Goal: Information Seeking & Learning: Learn about a topic

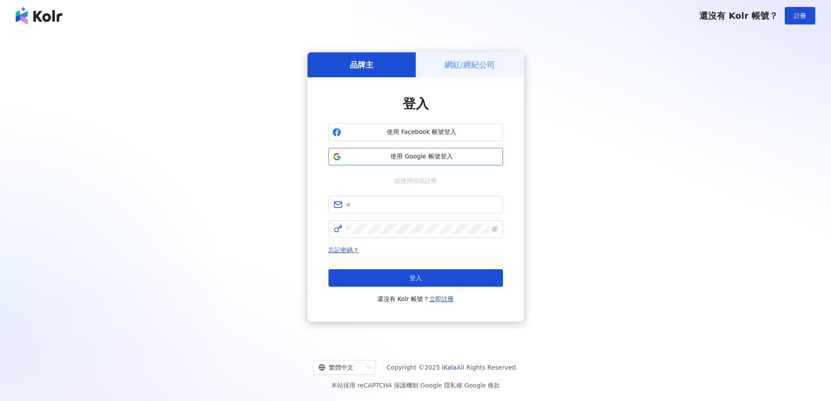
click at [426, 154] on span "使用 Google 帳號登入" at bounding box center [421, 156] width 154 height 9
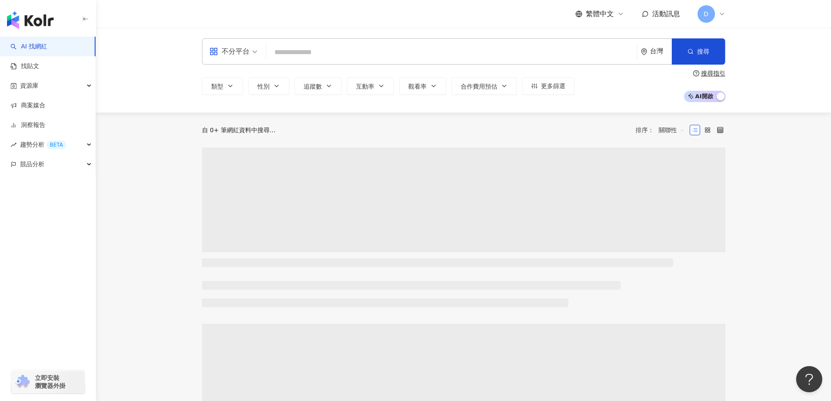
click at [360, 49] on input "search" at bounding box center [451, 52] width 364 height 17
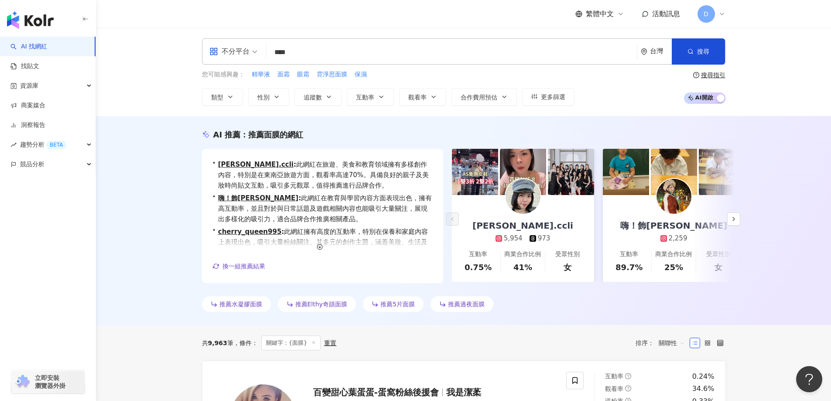
click at [343, 53] on input "****" at bounding box center [451, 52] width 364 height 17
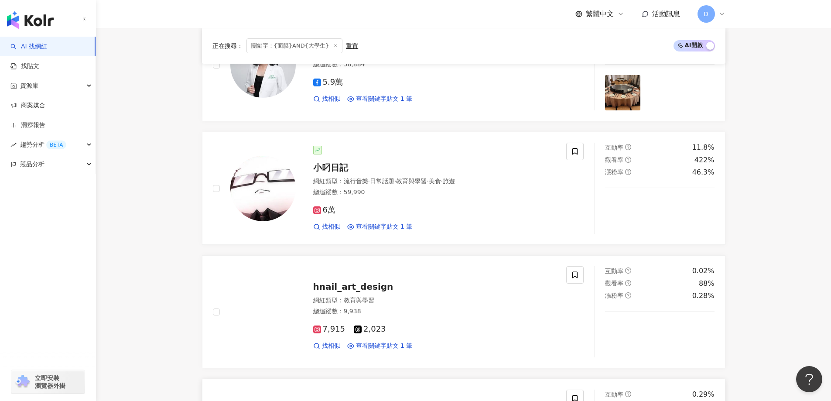
scroll to position [1315, 0]
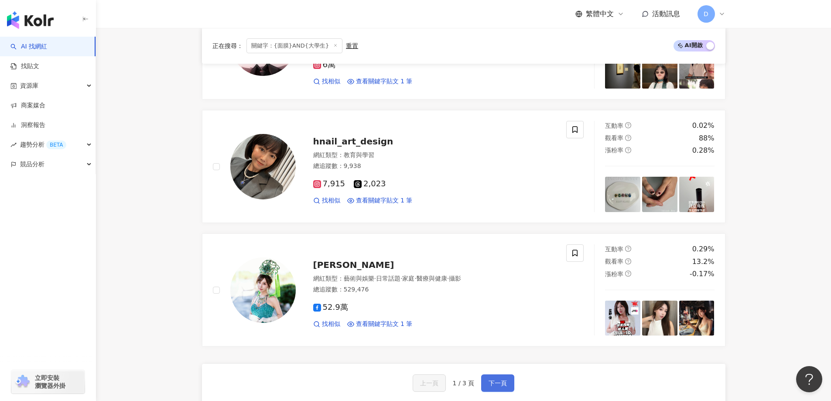
click at [498, 382] on span "下一頁" at bounding box center [497, 382] width 18 height 7
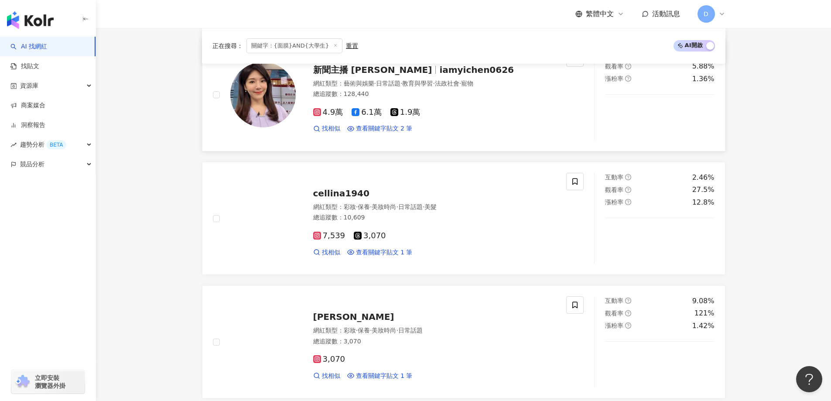
scroll to position [654, 0]
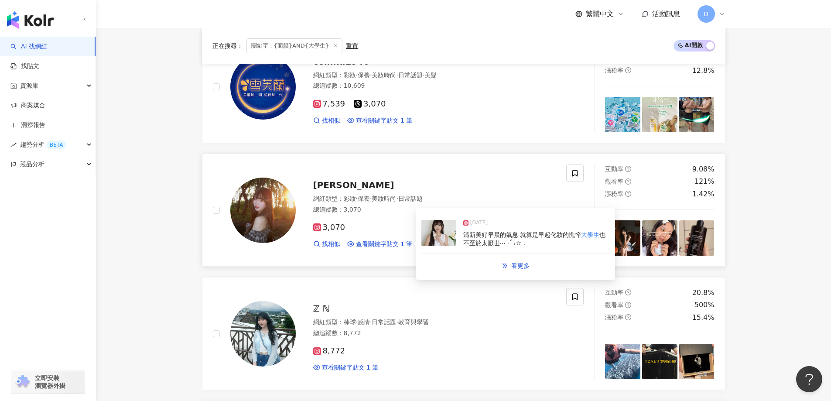
click at [441, 229] on img at bounding box center [438, 233] width 35 height 26
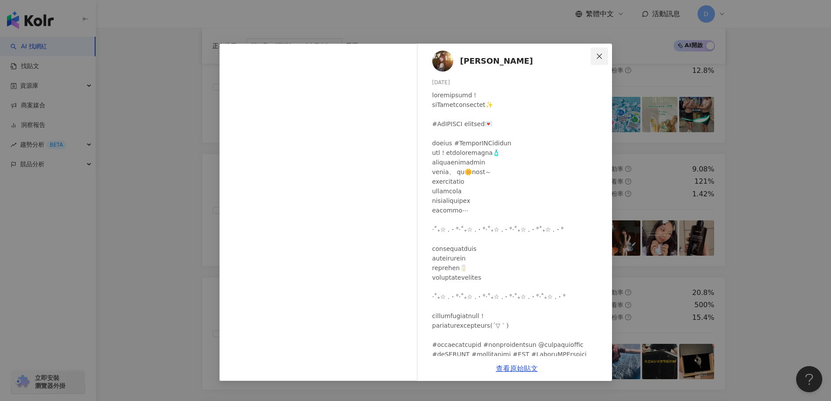
click at [598, 56] on icon "close" at bounding box center [599, 56] width 7 height 7
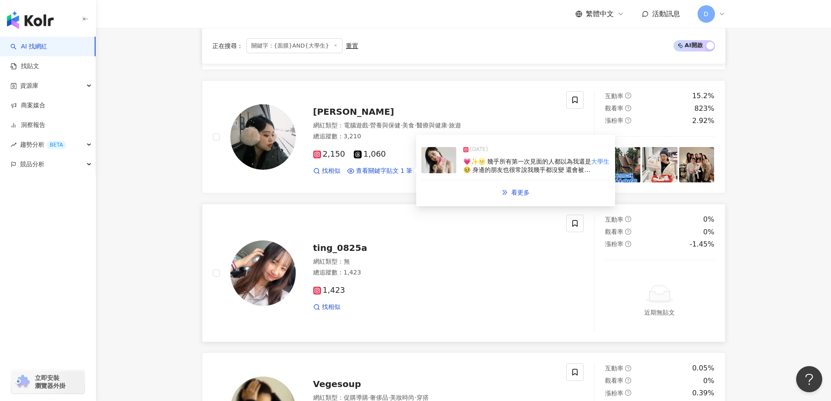
scroll to position [1405, 0]
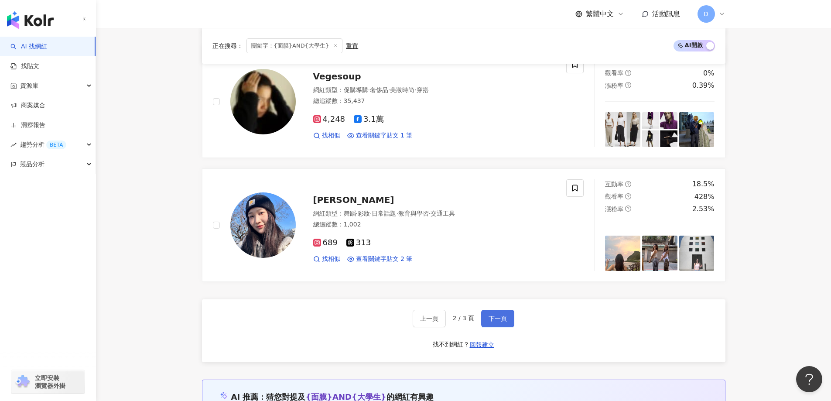
click at [498, 320] on span "下一頁" at bounding box center [497, 318] width 18 height 7
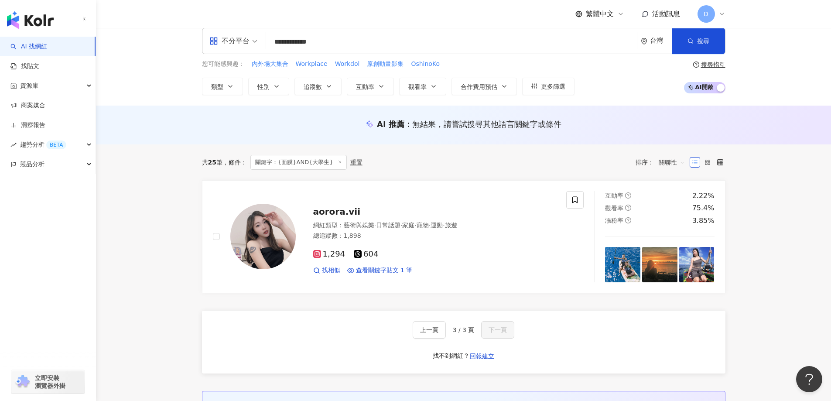
scroll to position [0, 0]
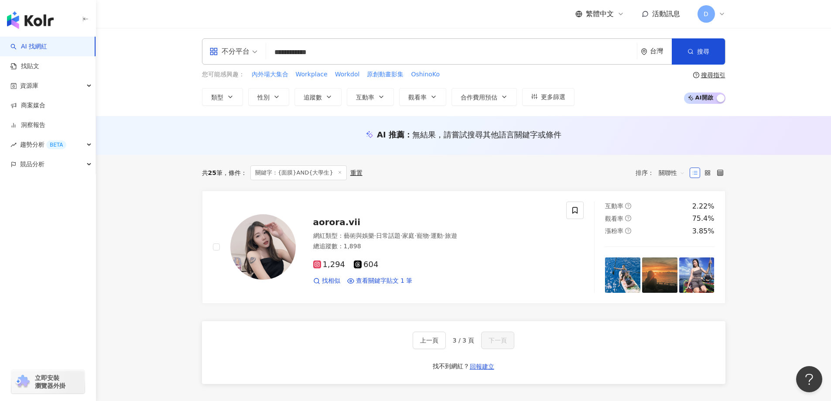
click at [257, 49] on span "不分平台" at bounding box center [233, 51] width 48 height 14
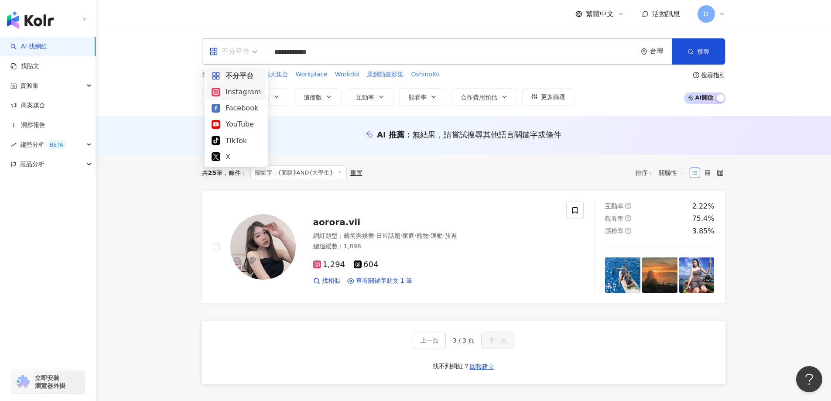
click at [241, 92] on div "Instagram" at bounding box center [235, 91] width 49 height 11
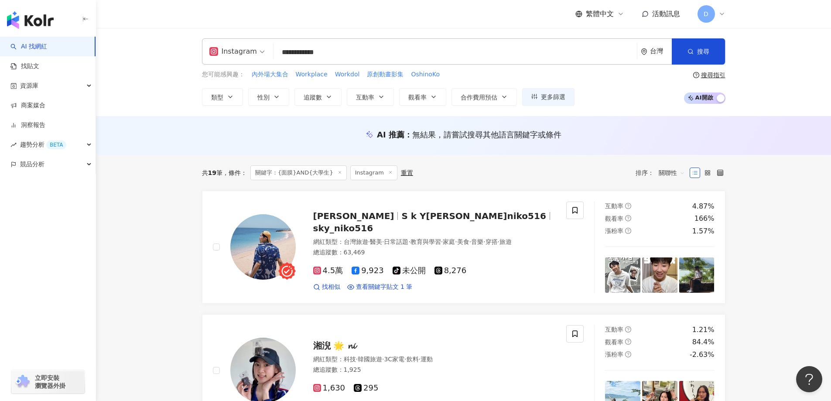
click at [339, 54] on input "**********" at bounding box center [455, 52] width 356 height 17
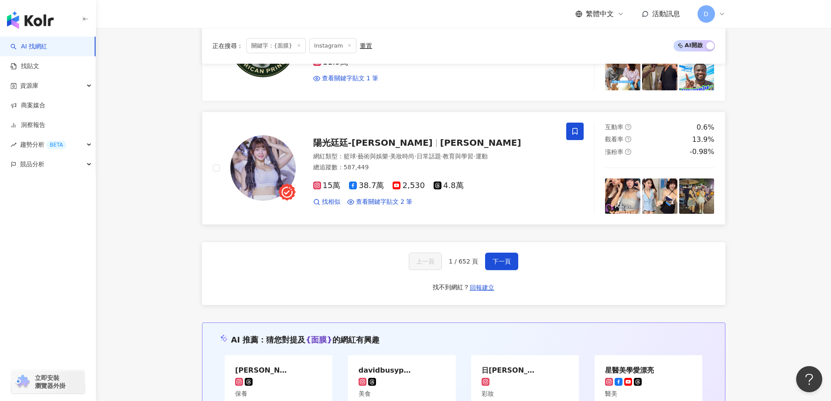
scroll to position [1563, 0]
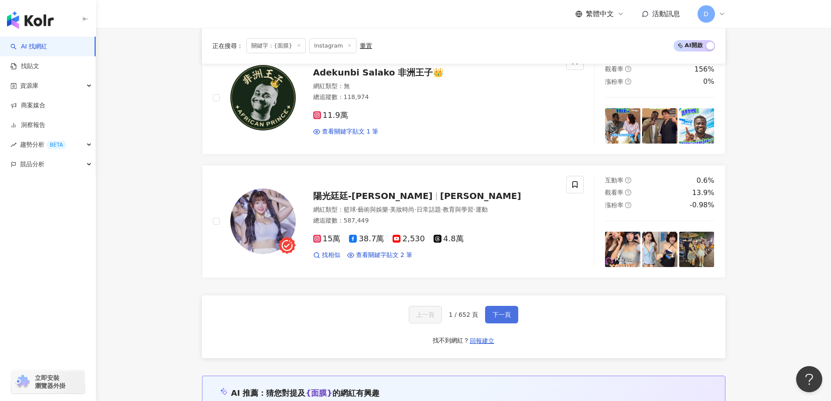
type input "****"
click at [499, 311] on span "下一頁" at bounding box center [501, 314] width 18 height 7
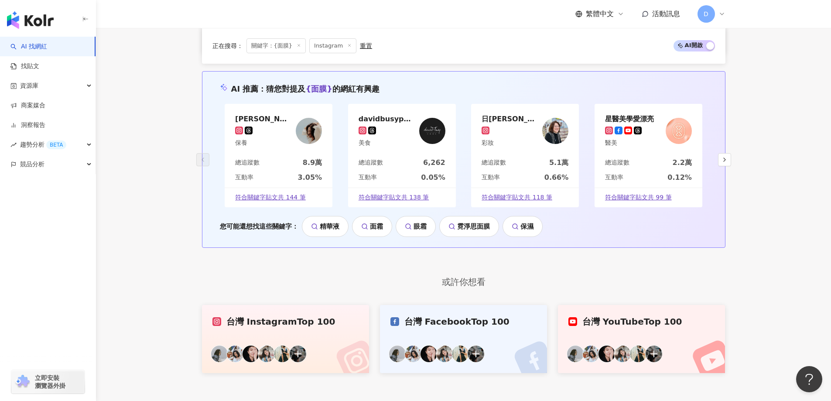
scroll to position [1636, 0]
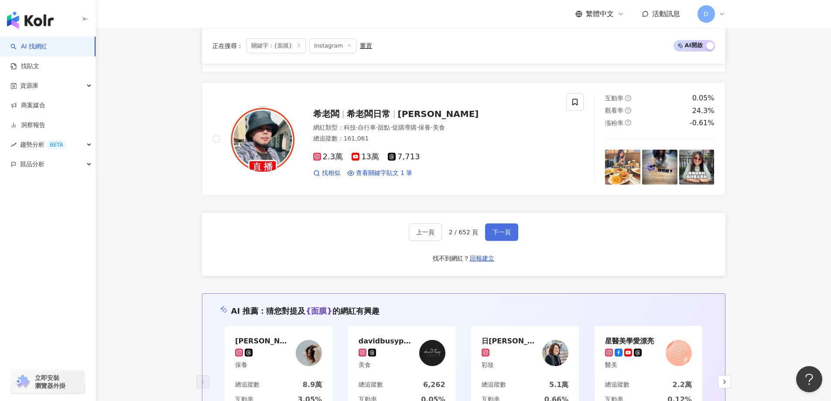
click at [505, 235] on span "下一頁" at bounding box center [501, 231] width 18 height 7
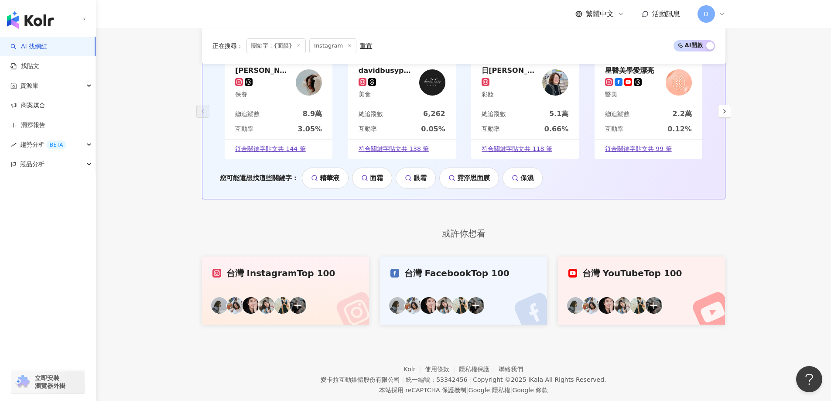
scroll to position [1929, 0]
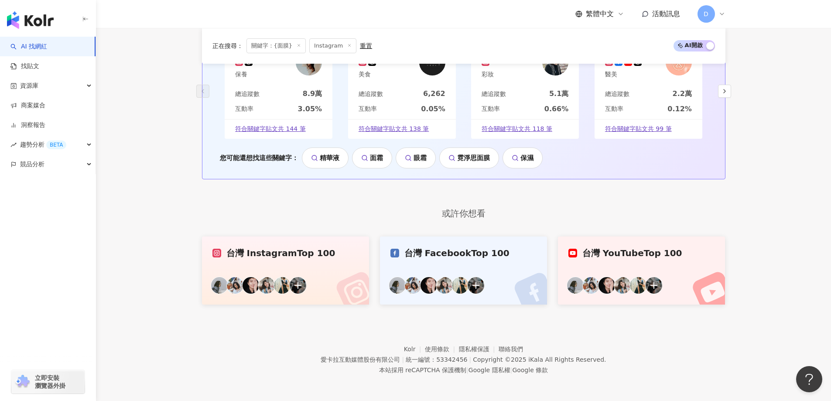
click at [522, 156] on link "保濕" at bounding box center [522, 157] width 40 height 21
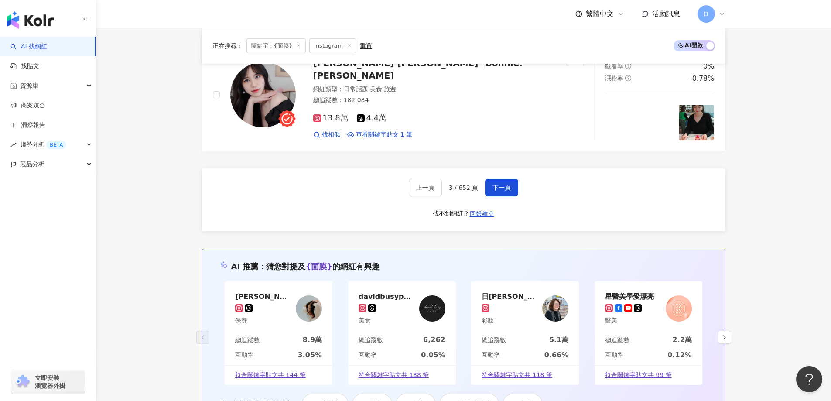
scroll to position [1638, 0]
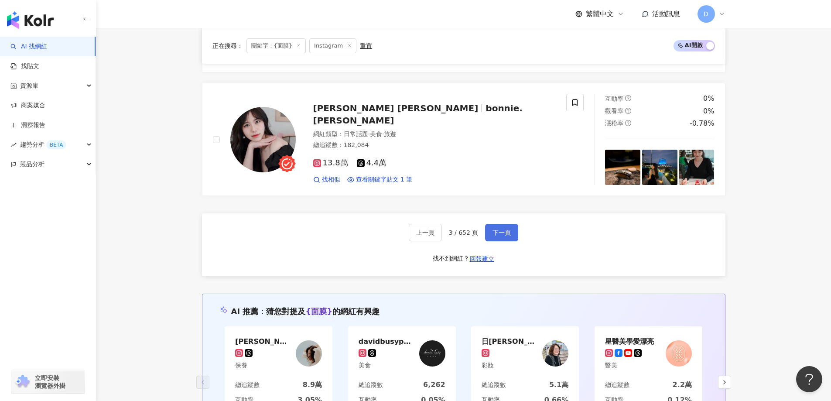
click at [501, 234] on span "下一頁" at bounding box center [501, 232] width 18 height 7
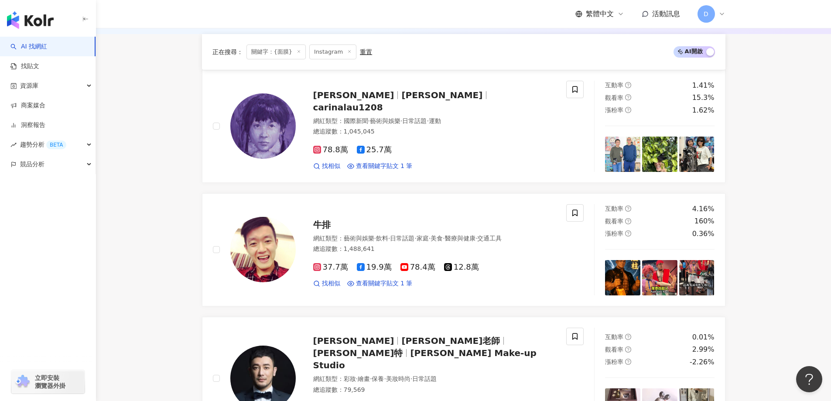
scroll to position [727, 0]
